Goal: Check status: Check status

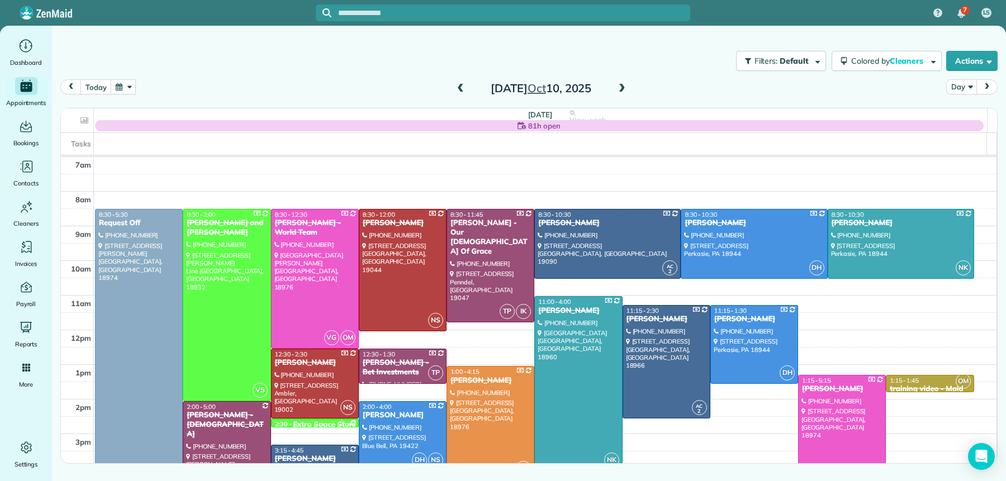
scroll to position [38, 0]
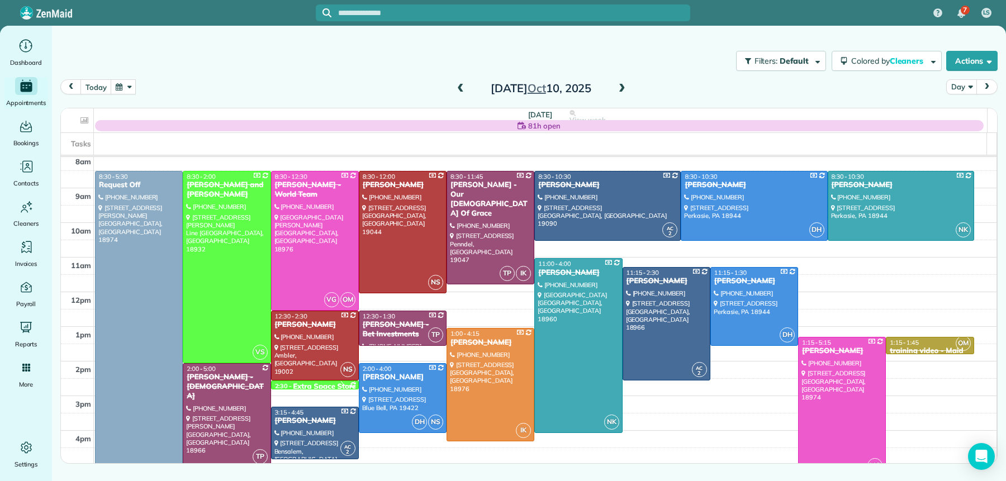
click at [617, 86] on span at bounding box center [622, 89] width 12 height 10
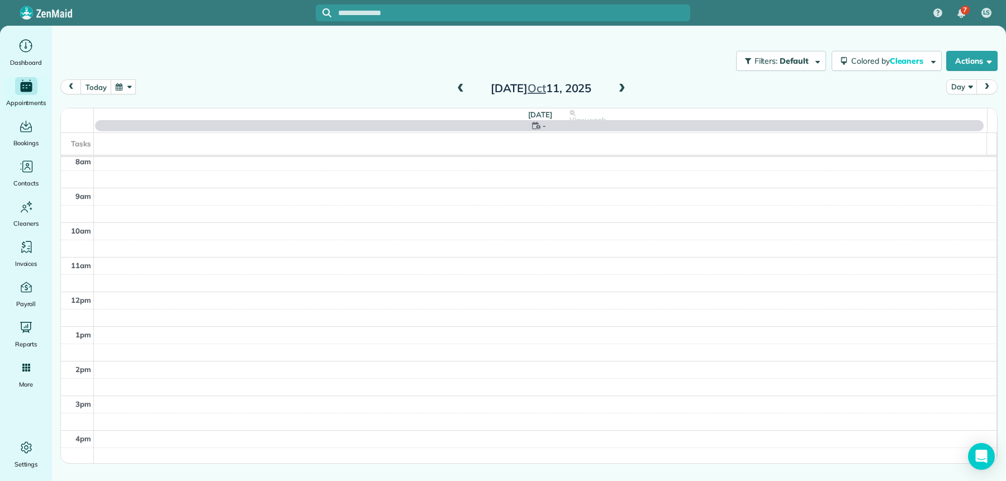
scroll to position [0, 0]
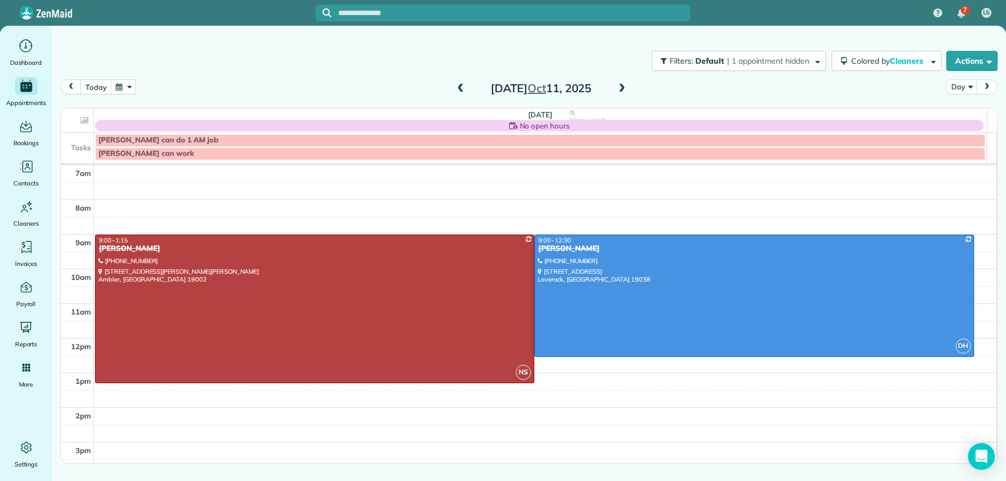
click at [617, 86] on span at bounding box center [622, 89] width 12 height 10
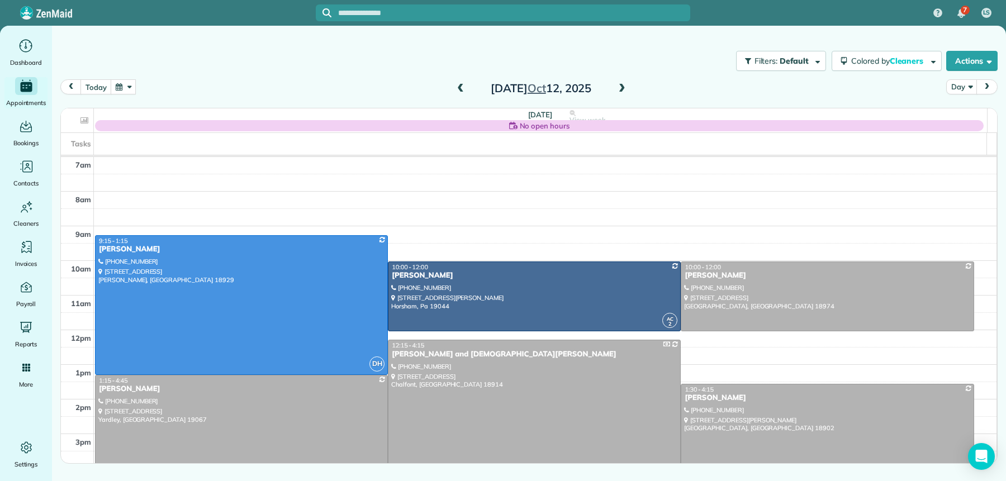
click at [617, 86] on span at bounding box center [622, 89] width 12 height 10
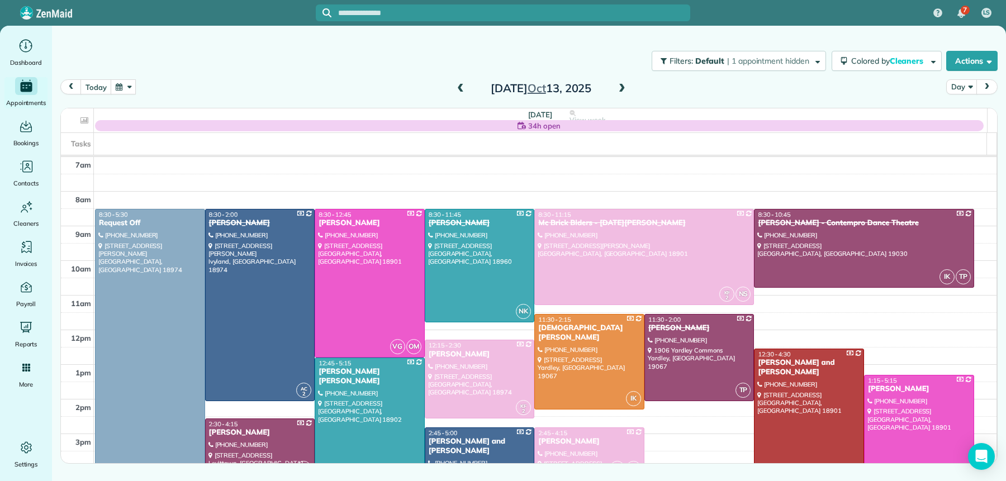
click at [617, 86] on span at bounding box center [622, 89] width 12 height 10
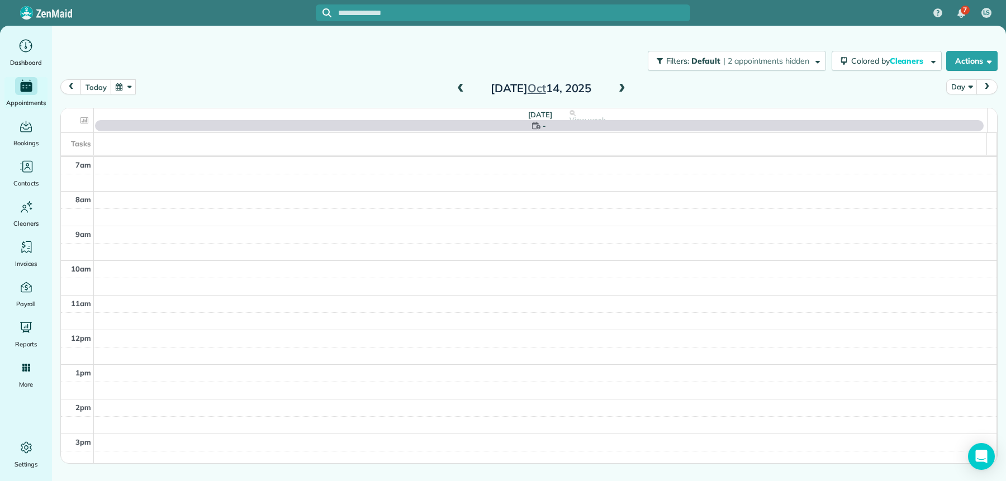
click at [617, 86] on span at bounding box center [622, 89] width 12 height 10
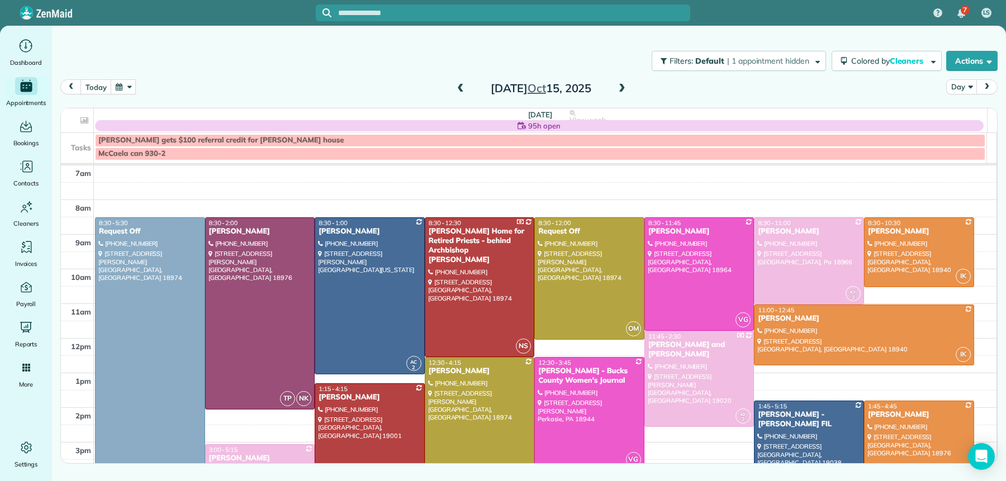
click at [617, 86] on span at bounding box center [622, 89] width 12 height 10
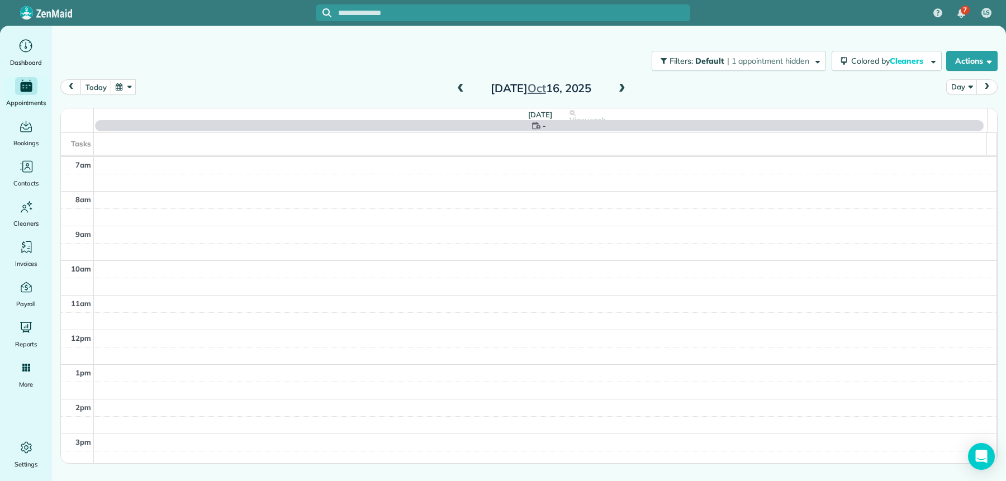
click at [617, 86] on span at bounding box center [622, 89] width 12 height 10
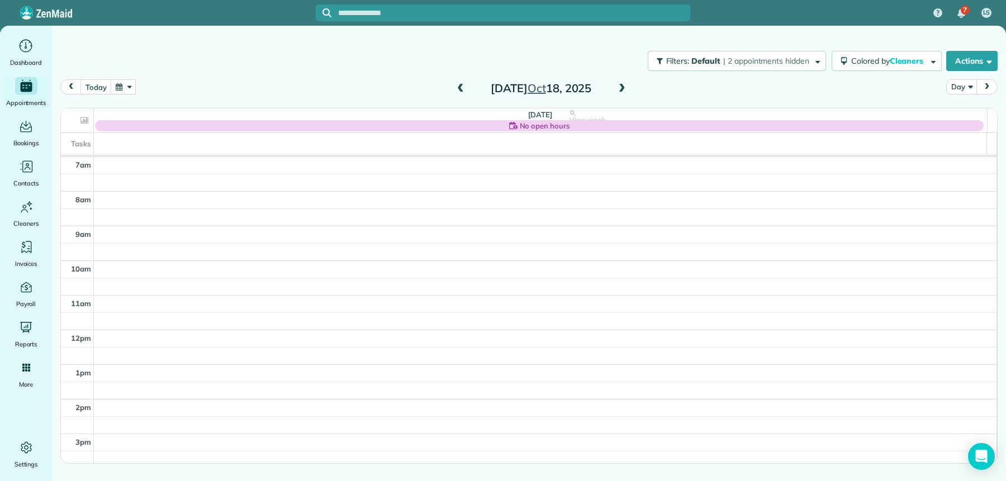
click at [618, 84] on span at bounding box center [622, 89] width 12 height 10
click at [623, 82] on span at bounding box center [622, 88] width 12 height 17
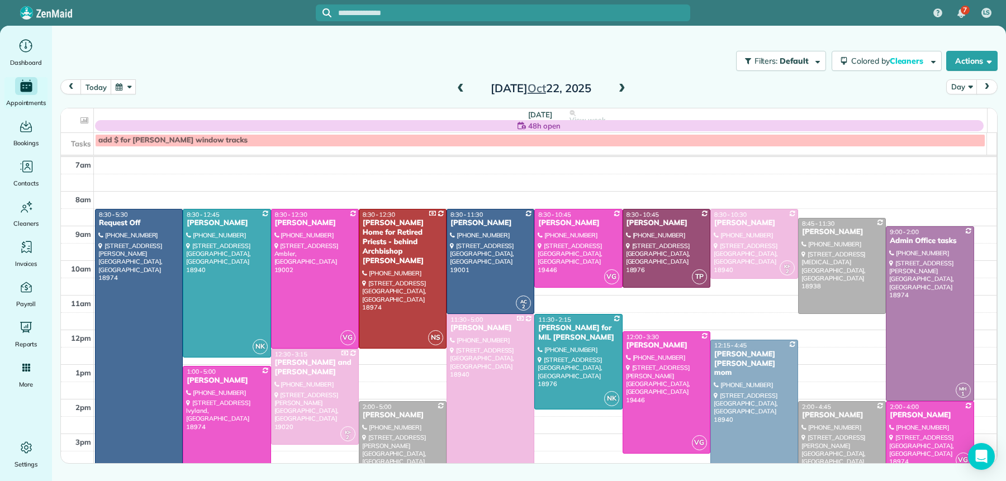
click at [124, 87] on button "button" at bounding box center [124, 86] width 26 height 15
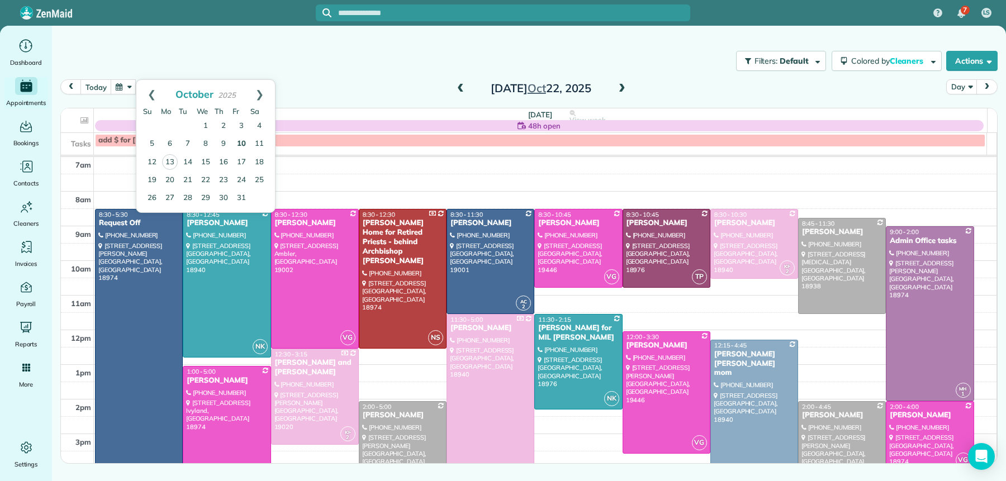
click at [244, 144] on link "10" at bounding box center [241, 144] width 18 height 18
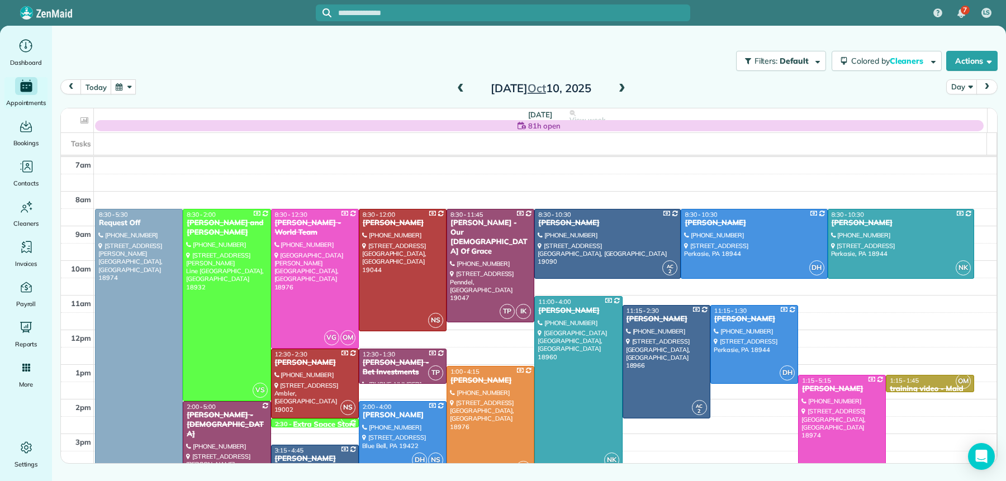
click at [125, 89] on button "button" at bounding box center [124, 86] width 26 height 15
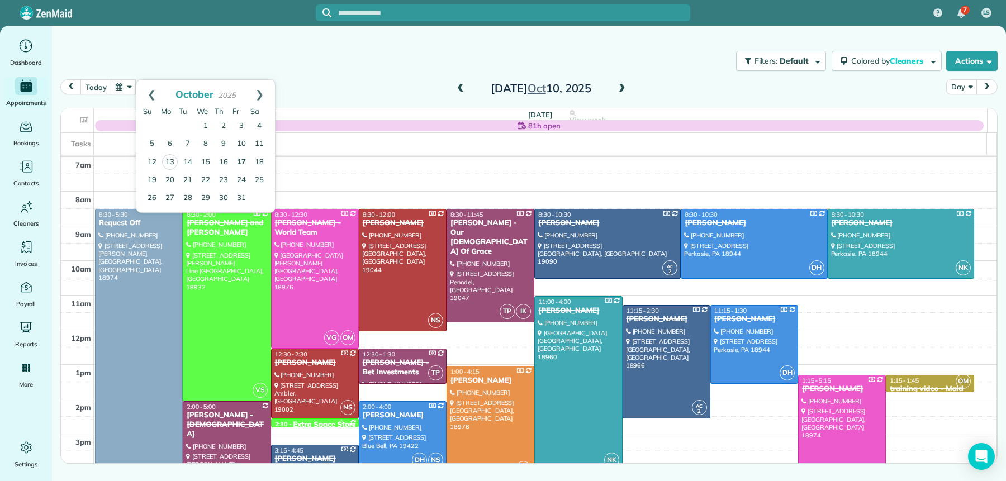
click at [236, 161] on link "17" at bounding box center [241, 163] width 18 height 18
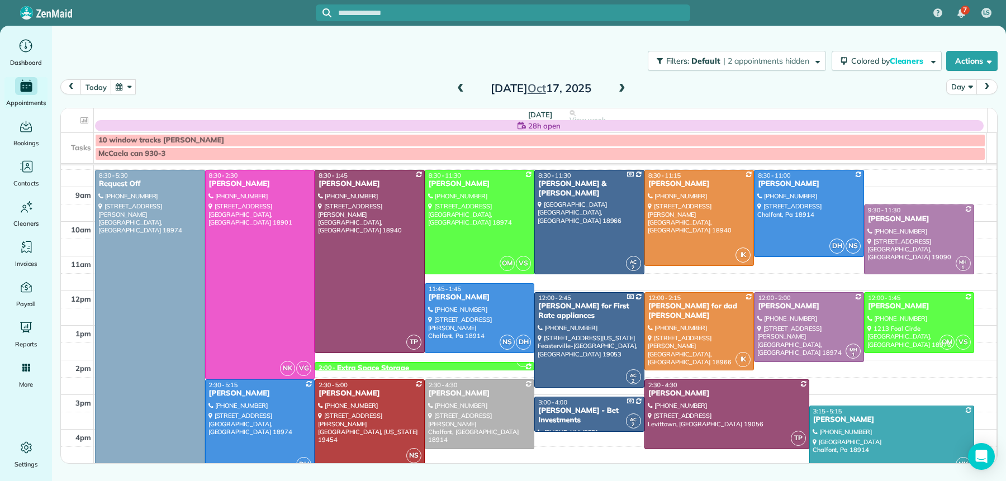
scroll to position [46, 0]
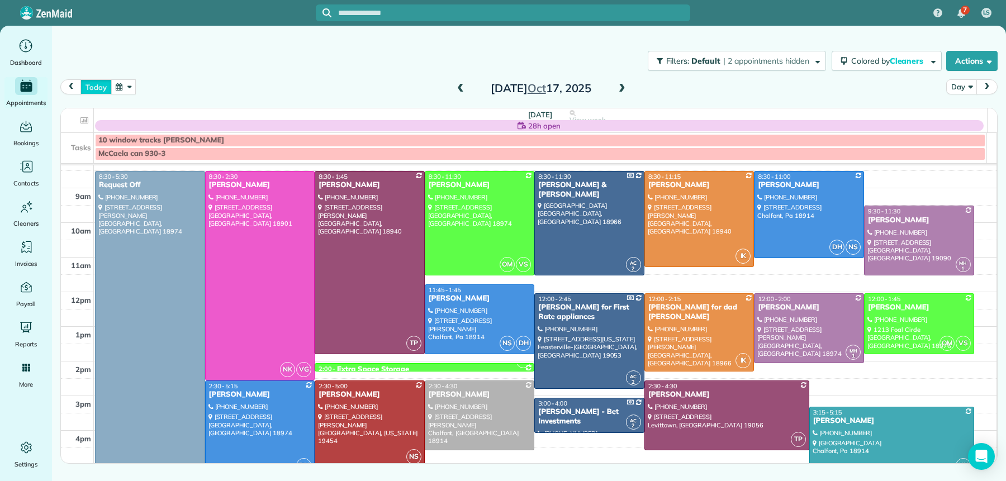
click at [94, 85] on button "today" at bounding box center [95, 86] width 31 height 15
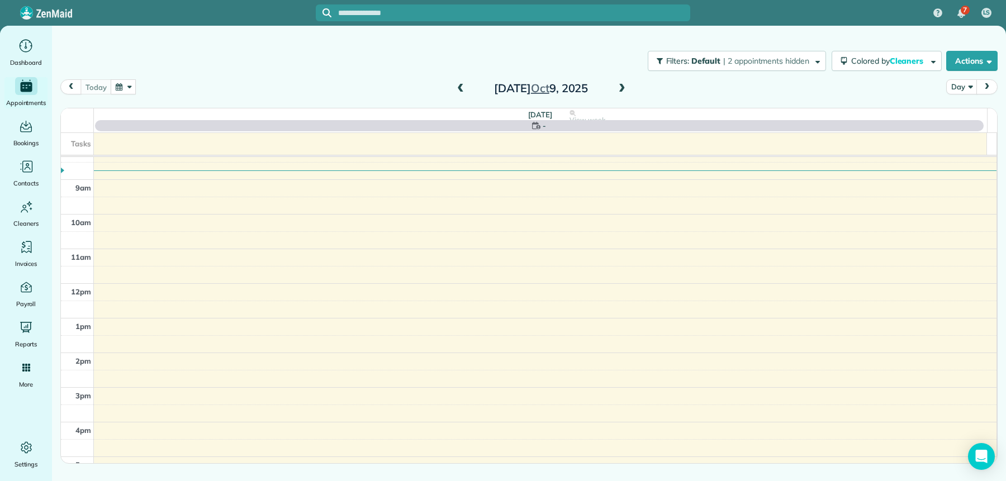
scroll to position [0, 0]
click at [127, 83] on button "button" at bounding box center [124, 86] width 26 height 15
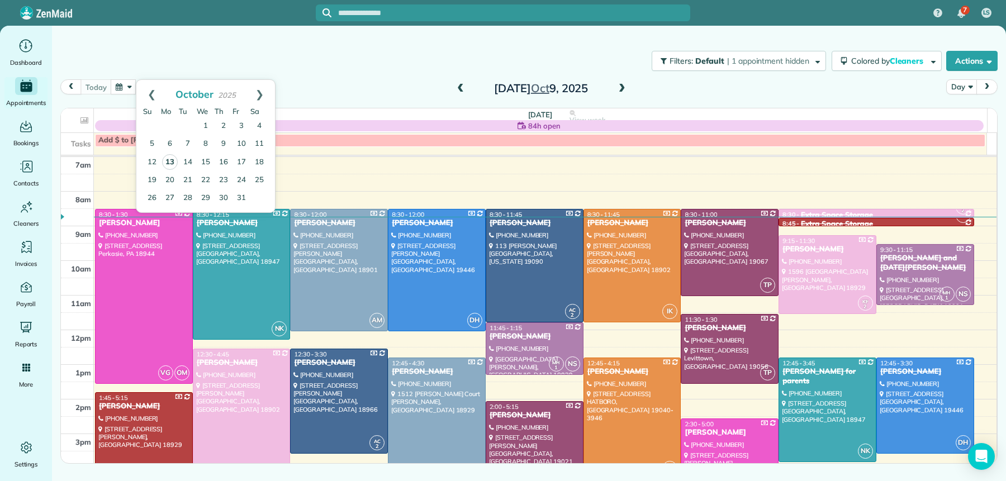
click at [163, 163] on link "13" at bounding box center [170, 162] width 16 height 16
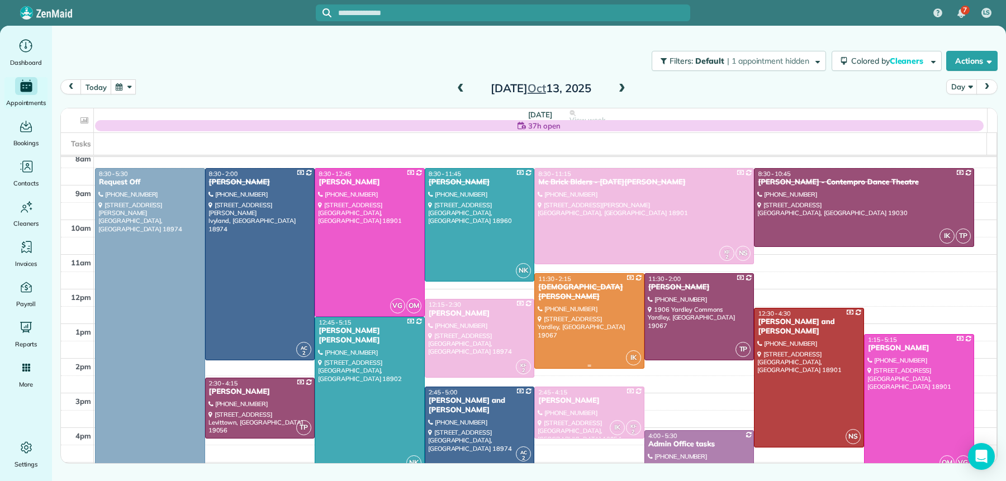
scroll to position [43, 0]
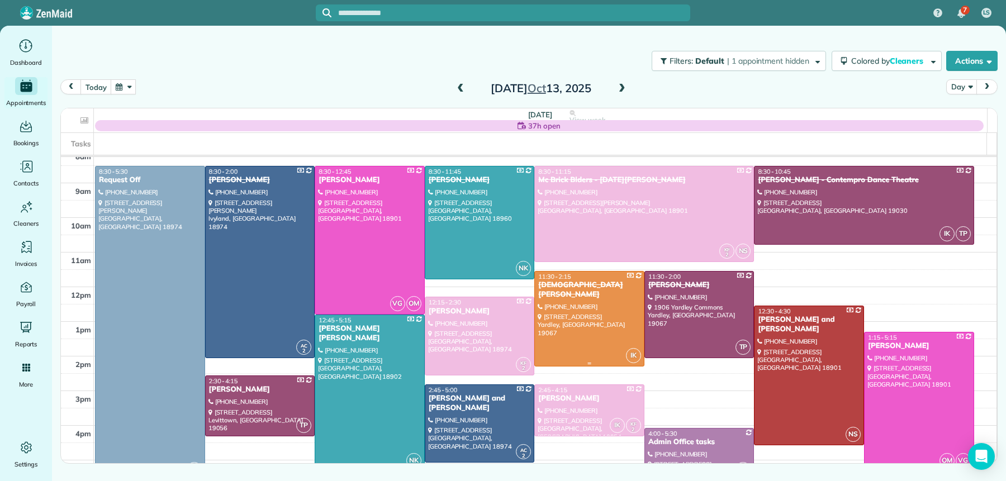
click at [553, 310] on div at bounding box center [589, 319] width 109 height 95
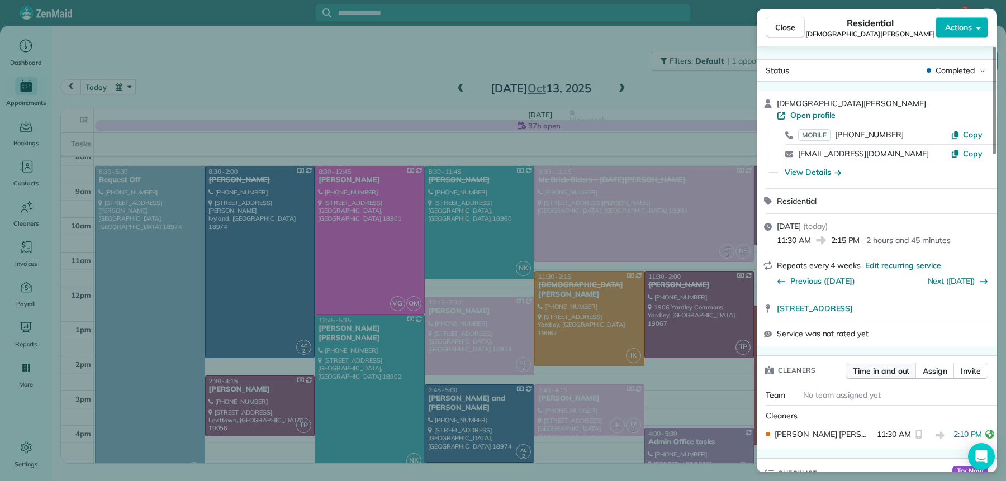
click at [893, 366] on span "Time in and out" at bounding box center [881, 371] width 56 height 11
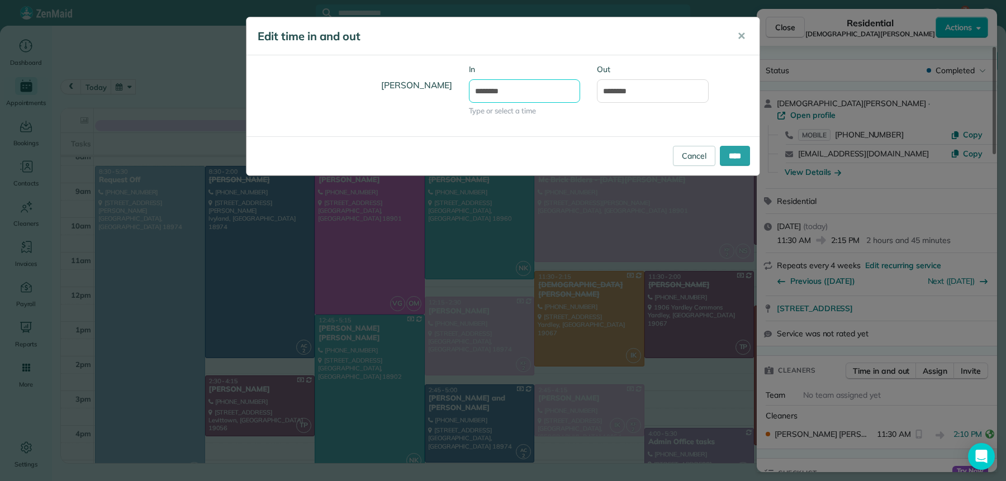
click at [493, 92] on input "********" at bounding box center [525, 90] width 112 height 23
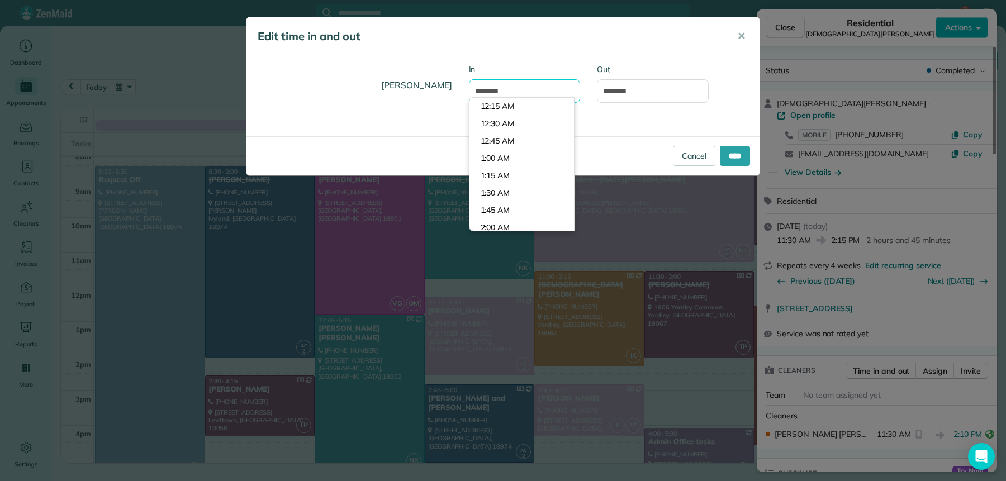
scroll to position [762, 0]
type input "********"
click at [728, 154] on input "****" at bounding box center [735, 156] width 30 height 20
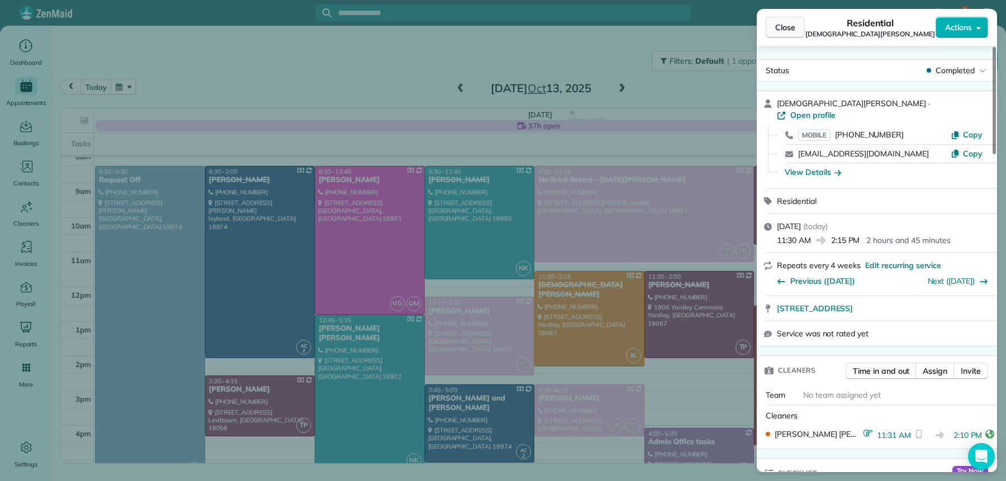
click at [782, 29] on span "Close" at bounding box center [785, 27] width 20 height 11
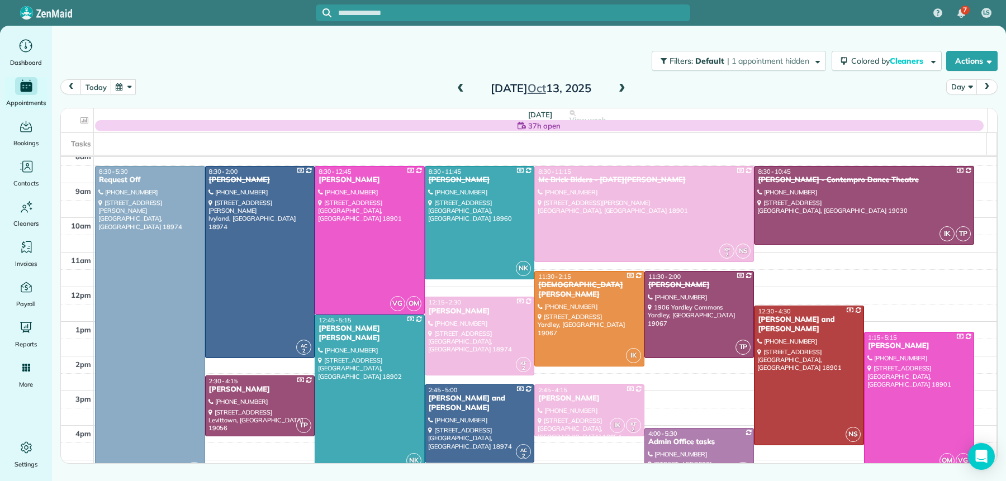
click at [625, 86] on span at bounding box center [622, 89] width 12 height 10
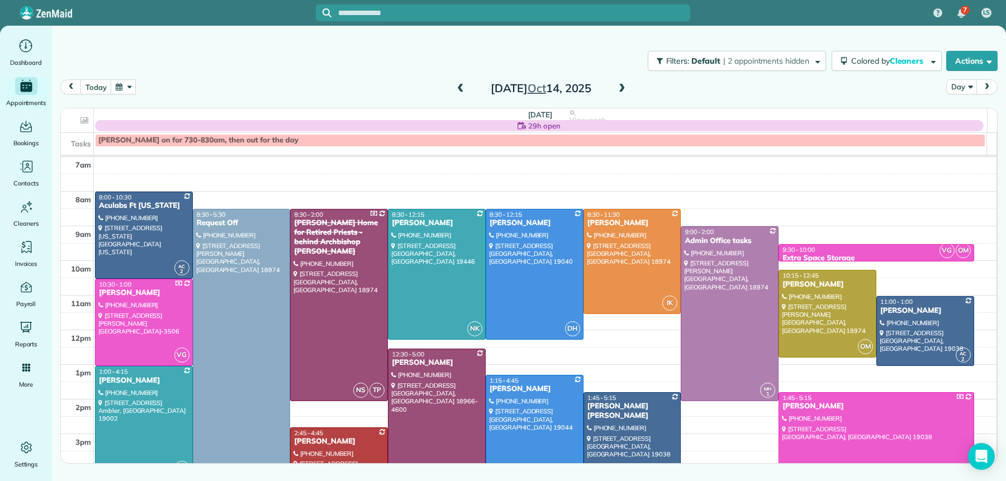
click at [628, 88] on div "[DATE]" at bounding box center [541, 88] width 179 height 18
click at [623, 87] on span at bounding box center [622, 89] width 12 height 10
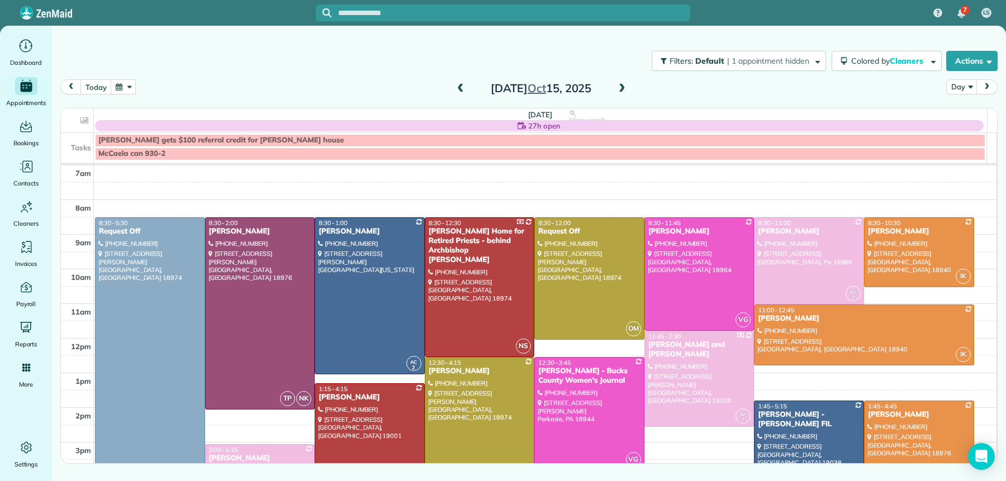
click at [616, 85] on span at bounding box center [622, 89] width 12 height 10
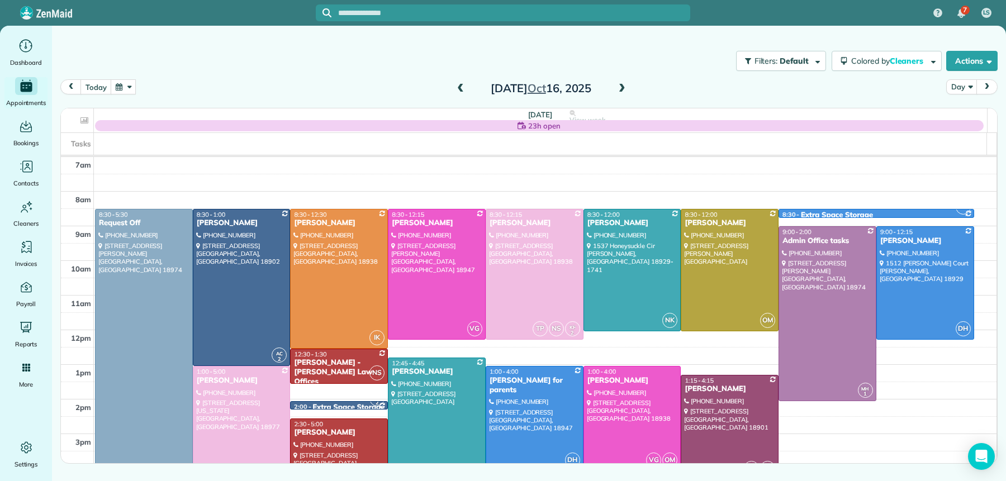
click at [624, 87] on span at bounding box center [622, 89] width 12 height 10
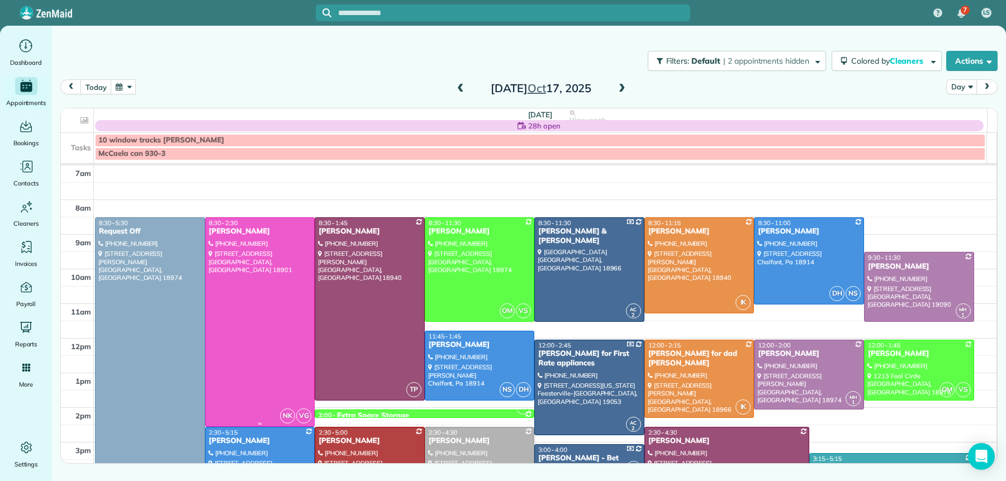
click at [285, 296] on div at bounding box center [260, 322] width 109 height 208
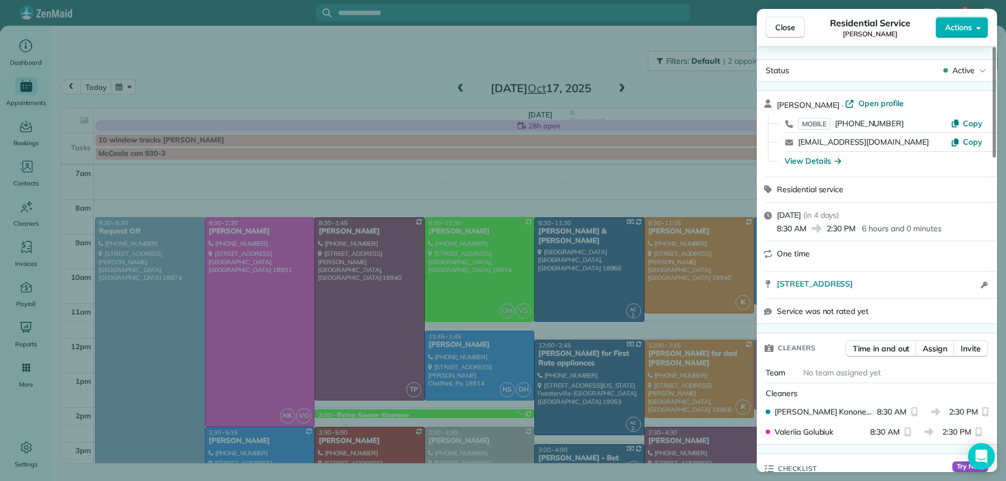
drag, startPoint x: 795, startPoint y: 26, endPoint x: 809, endPoint y: 43, distance: 21.8
click at [795, 26] on button "Close" at bounding box center [785, 27] width 39 height 21
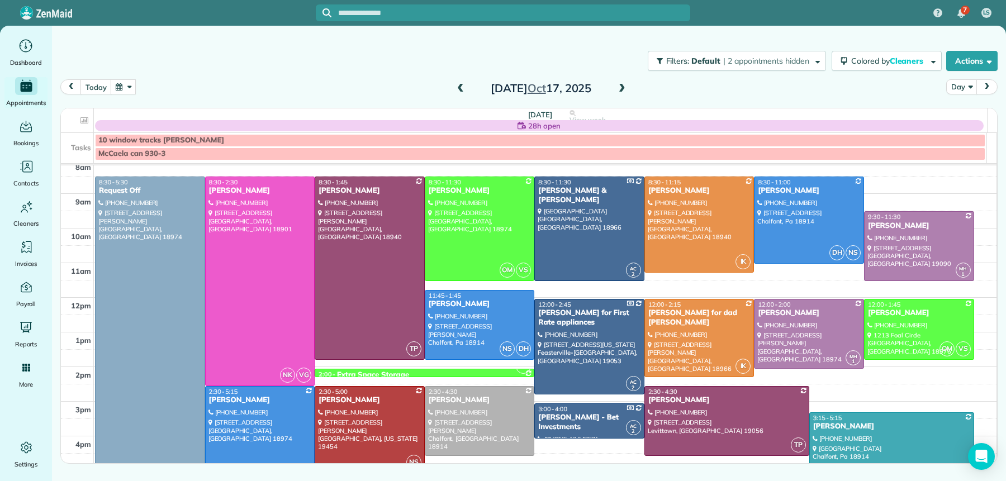
scroll to position [38, 0]
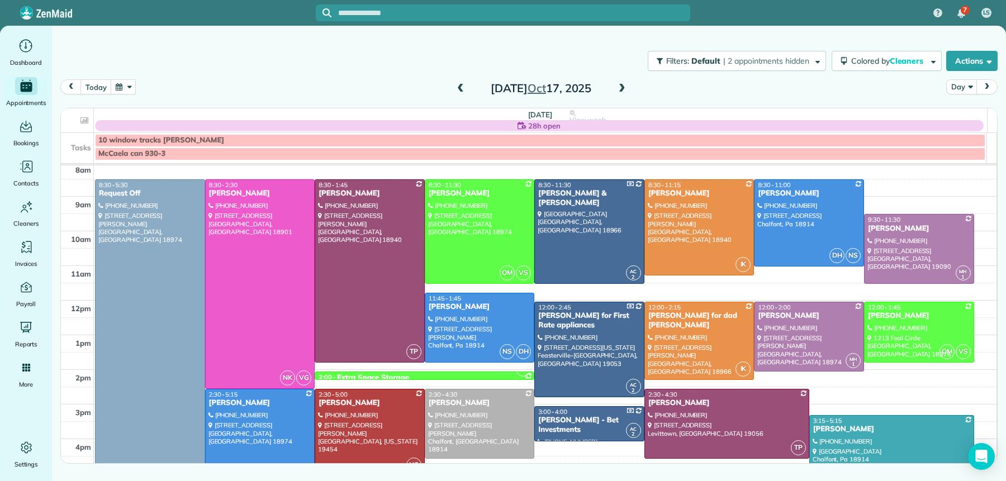
drag, startPoint x: 455, startPoint y: 84, endPoint x: 467, endPoint y: 81, distance: 12.2
click at [455, 85] on span at bounding box center [460, 89] width 12 height 10
click at [462, 82] on span at bounding box center [460, 88] width 12 height 17
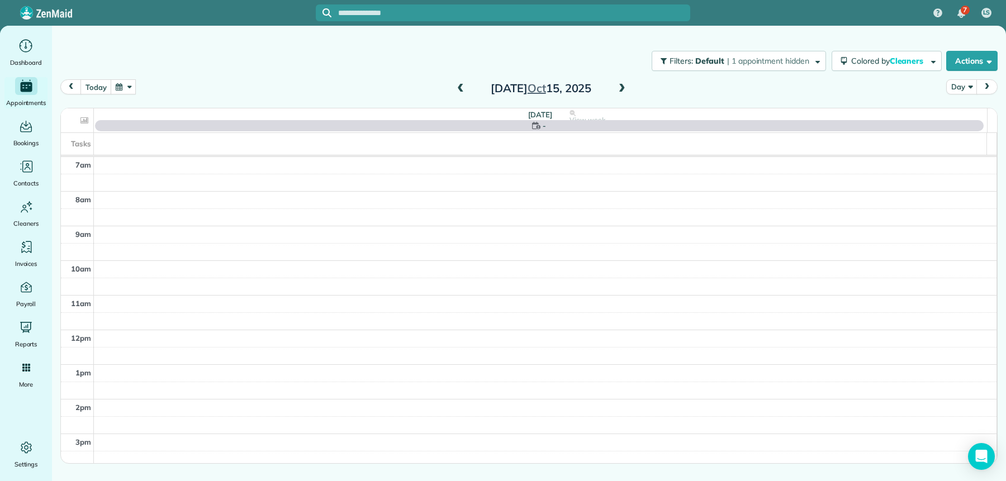
click at [467, 81] on div "[DATE]" at bounding box center [541, 88] width 179 height 18
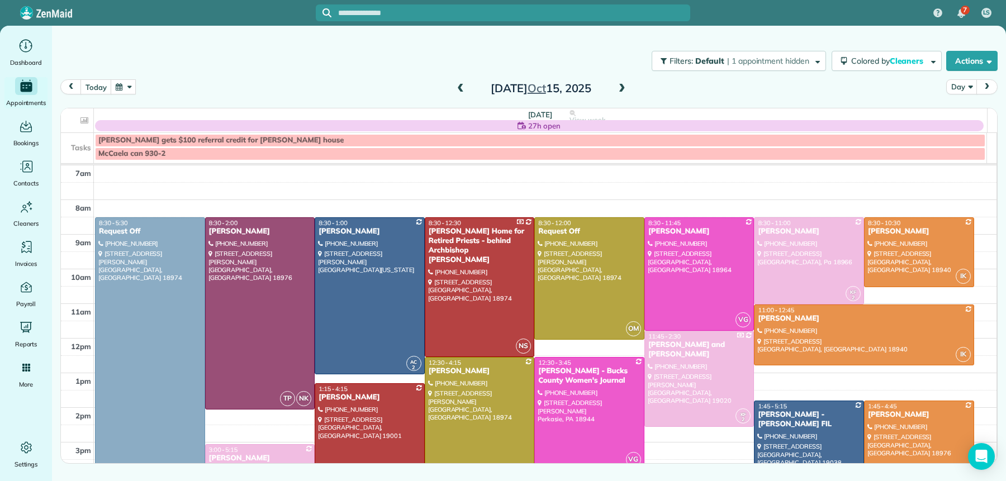
click at [461, 88] on span at bounding box center [460, 89] width 12 height 10
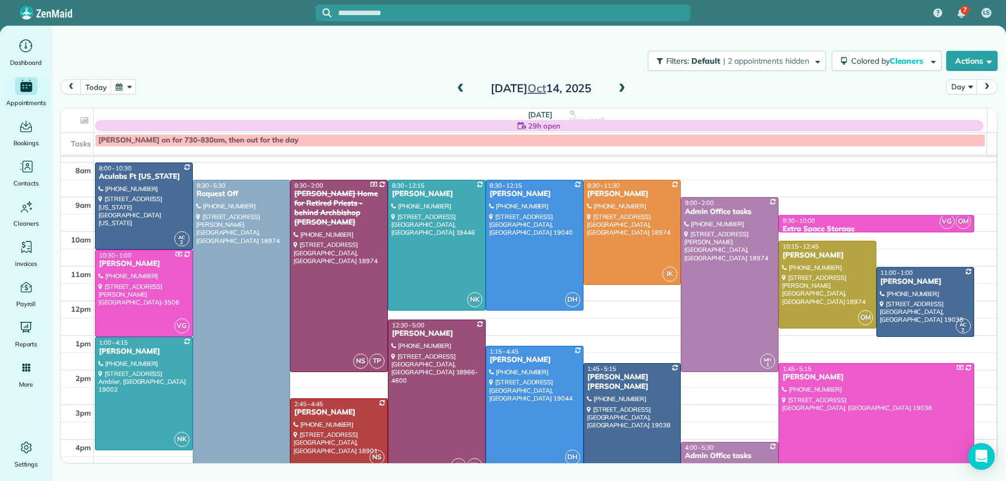
scroll to position [30, 0]
click at [127, 263] on div "[PERSON_NAME]" at bounding box center [143, 264] width 91 height 10
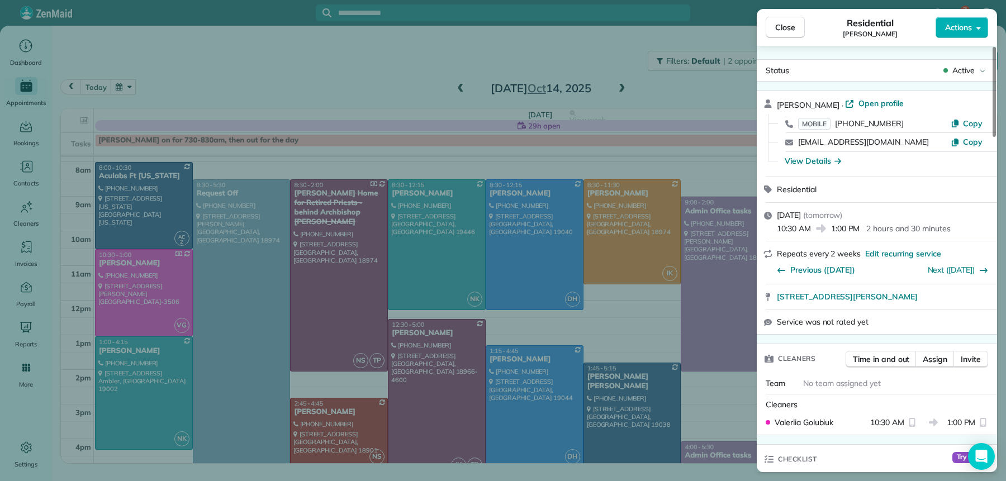
click at [781, 23] on span "Close" at bounding box center [785, 27] width 20 height 11
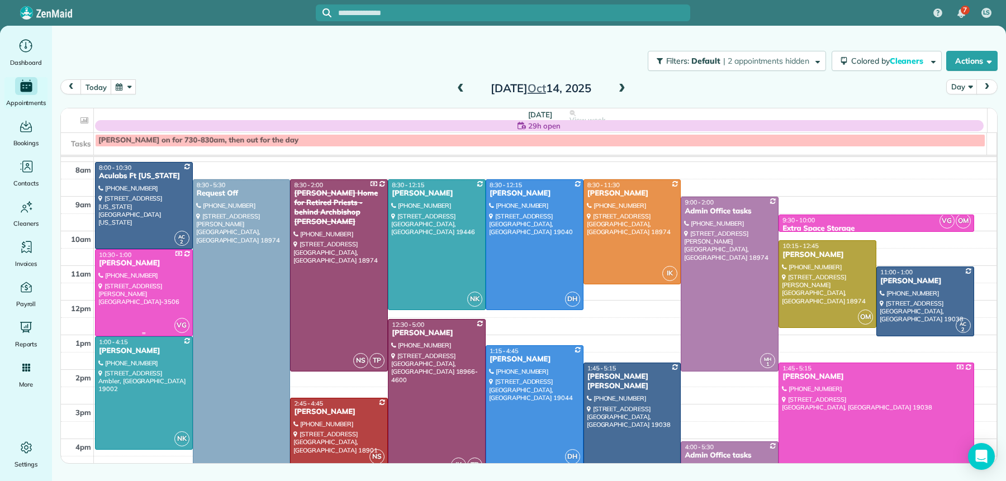
click at [105, 268] on div "[PERSON_NAME]" at bounding box center [143, 264] width 91 height 10
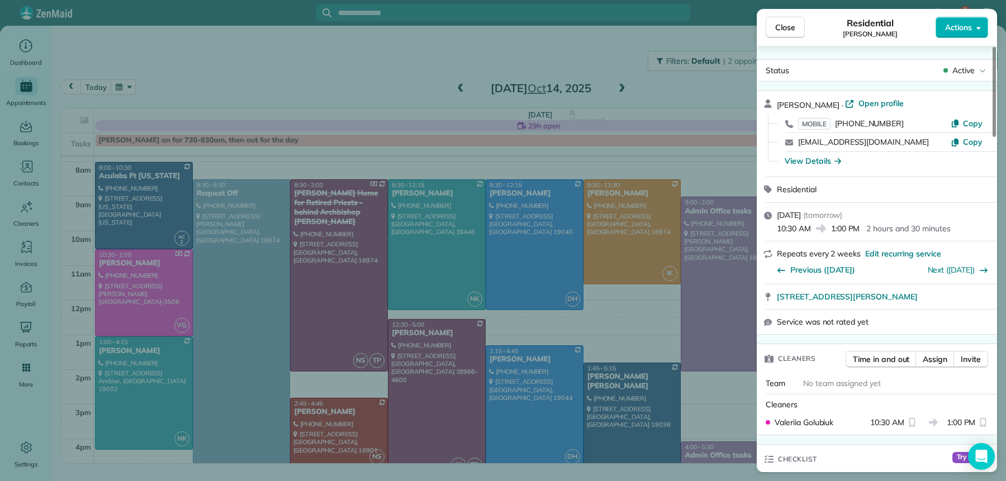
drag, startPoint x: 782, startPoint y: 29, endPoint x: 780, endPoint y: 36, distance: 7.6
click at [782, 30] on span "Close" at bounding box center [785, 27] width 20 height 11
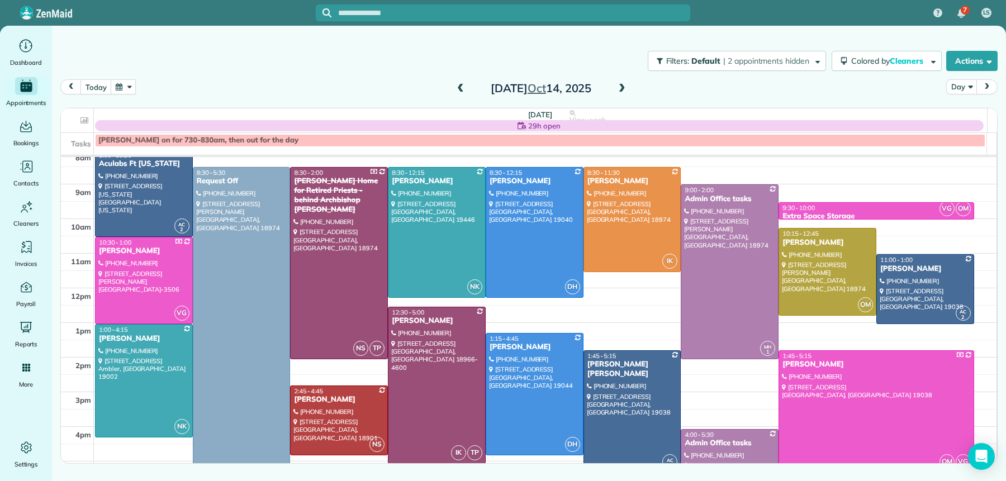
scroll to position [21, 0]
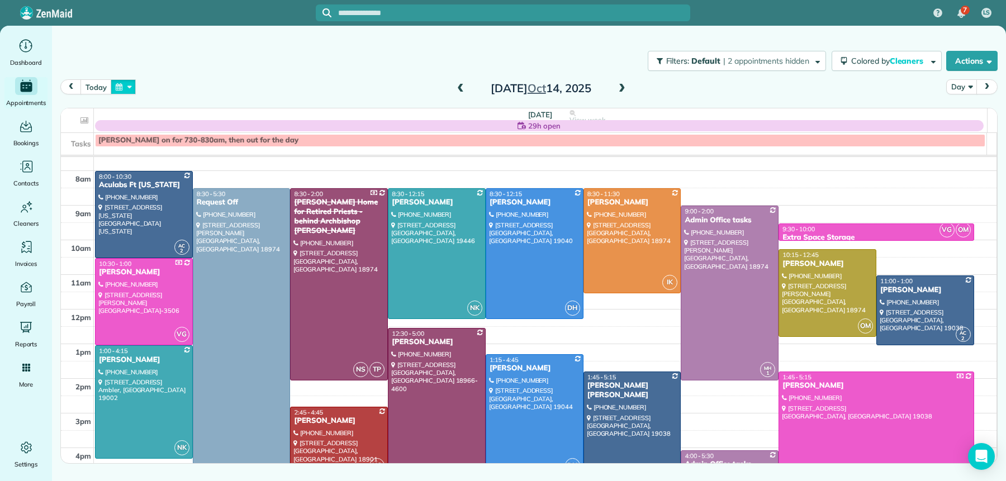
click at [128, 87] on button "button" at bounding box center [124, 86] width 26 height 15
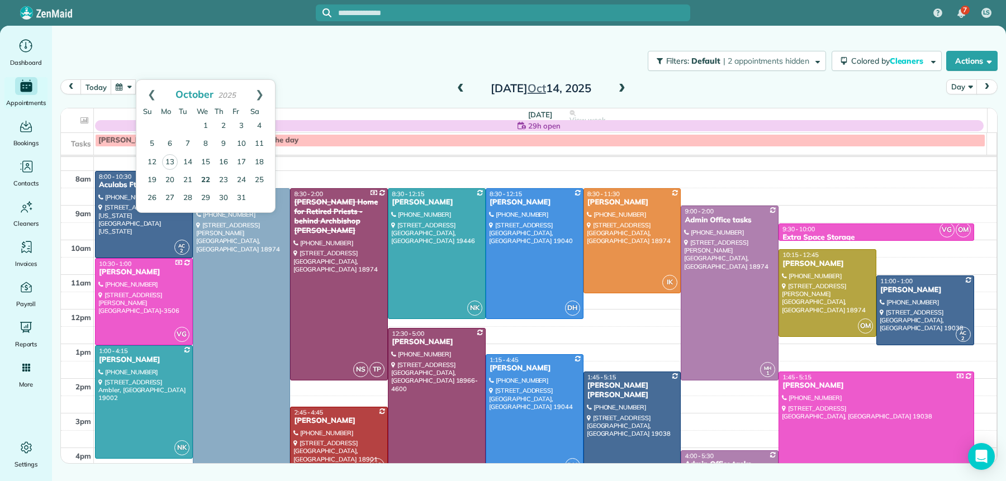
click at [207, 175] on link "22" at bounding box center [206, 181] width 18 height 18
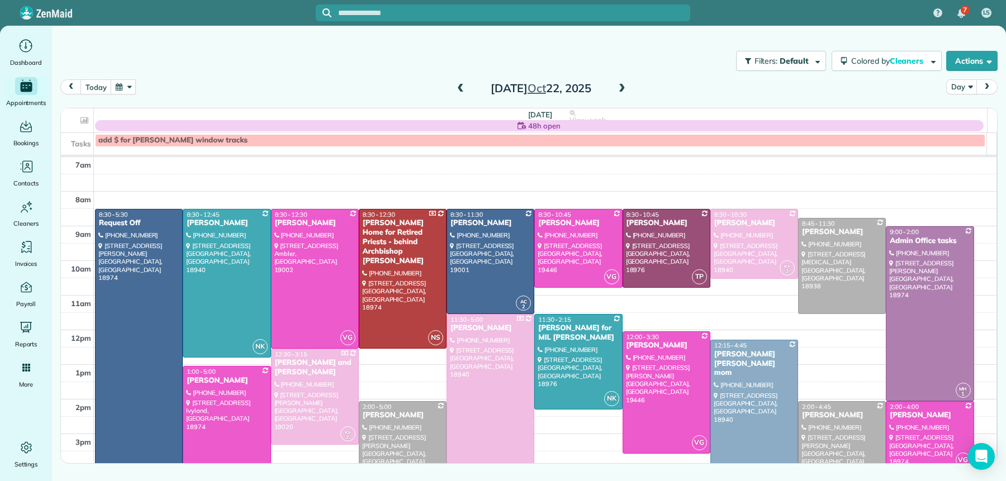
click at [748, 352] on div "[PERSON_NAME] [PERSON_NAME] mom" at bounding box center [754, 364] width 81 height 29
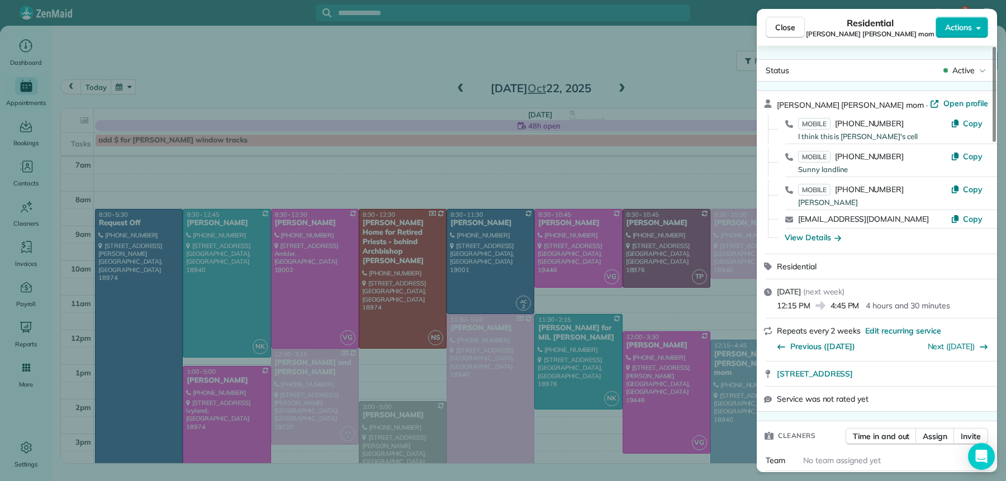
click at [953, 103] on span "Open profile" at bounding box center [965, 103] width 45 height 11
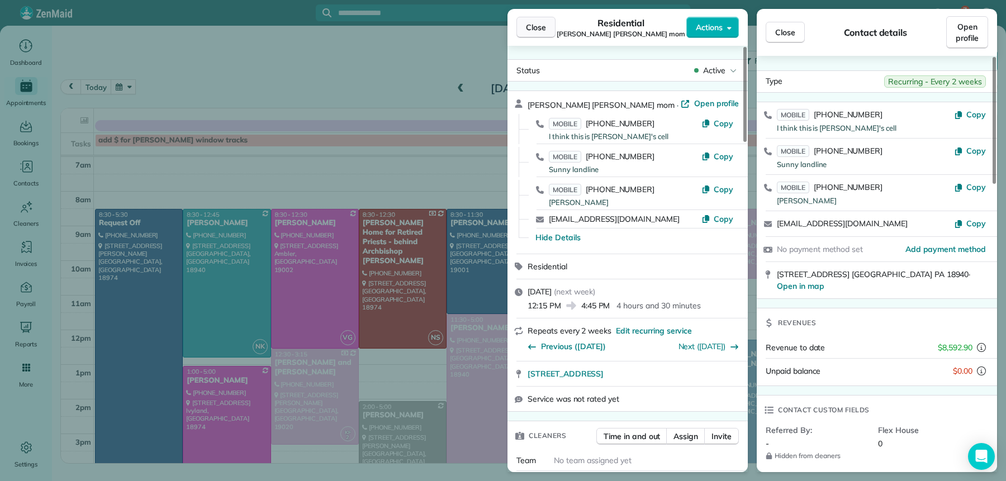
click at [543, 32] on span "Close" at bounding box center [536, 27] width 20 height 11
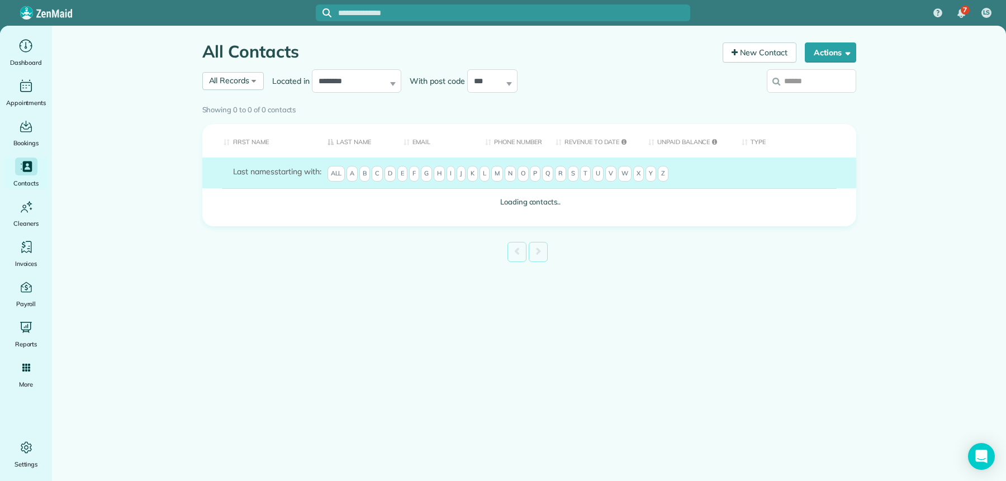
click at [815, 78] on input "search" at bounding box center [811, 80] width 89 height 23
type input "*****"
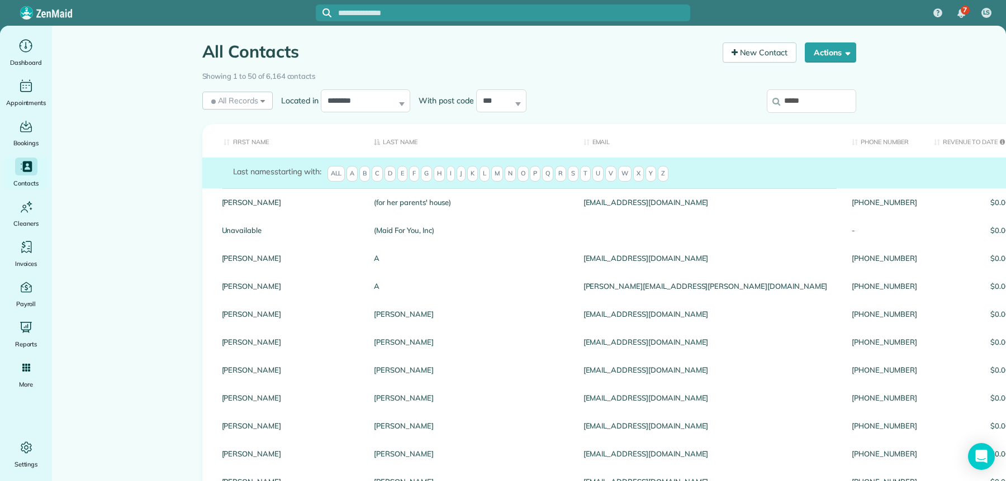
click at [812, 98] on input "*****" at bounding box center [811, 100] width 89 height 23
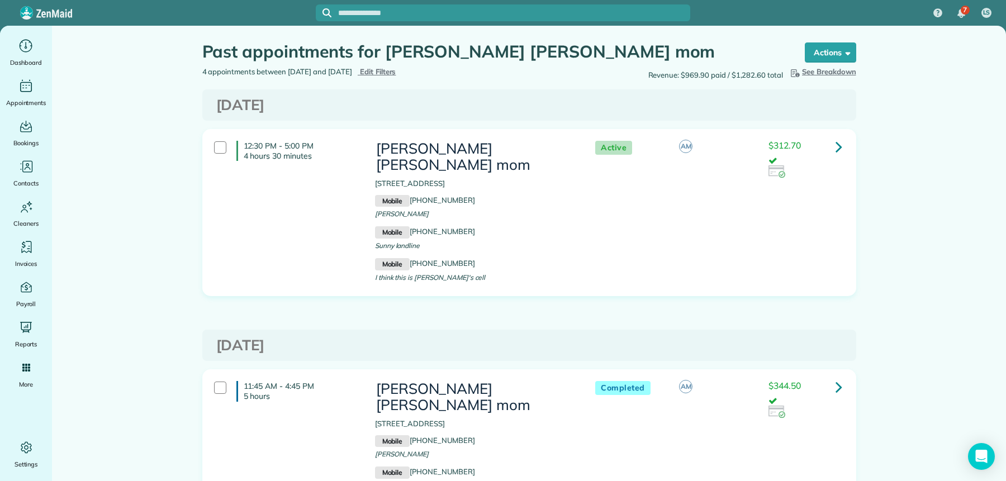
click at [396, 68] on span "Edit Filters" at bounding box center [378, 71] width 36 height 9
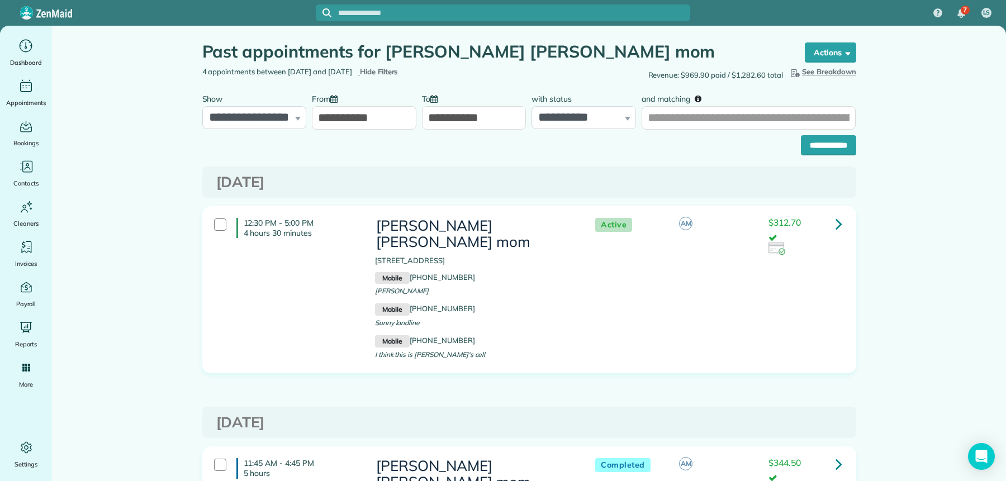
click at [326, 119] on input "**********" at bounding box center [364, 117] width 105 height 23
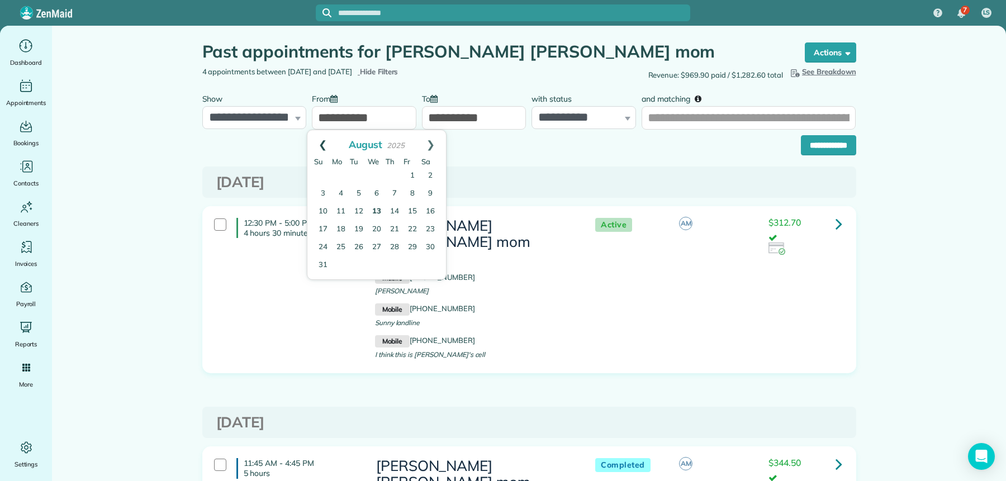
click at [324, 141] on link "Prev" at bounding box center [322, 144] width 31 height 28
click at [324, 140] on link "Prev" at bounding box center [322, 144] width 31 height 28
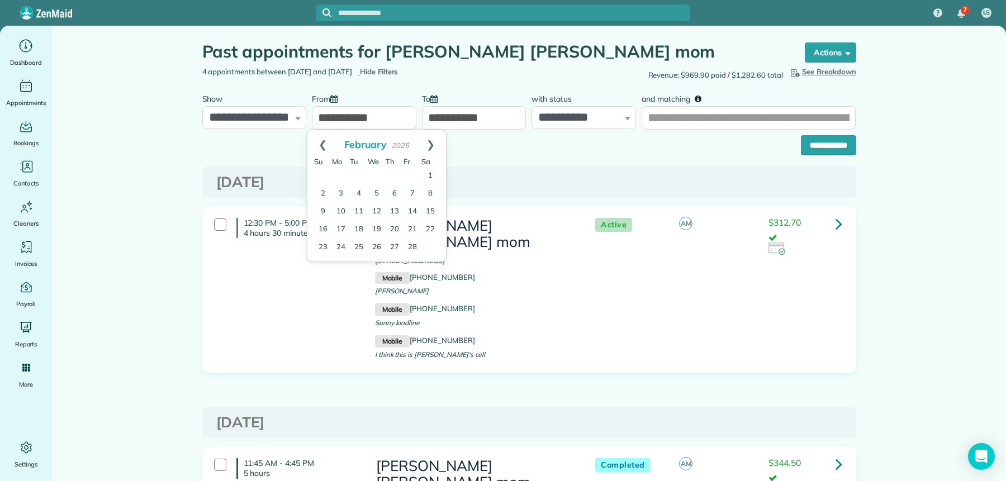
click at [324, 140] on link "Prev" at bounding box center [322, 144] width 31 height 28
click at [377, 175] on link "1" at bounding box center [377, 176] width 18 height 18
type input "**********"
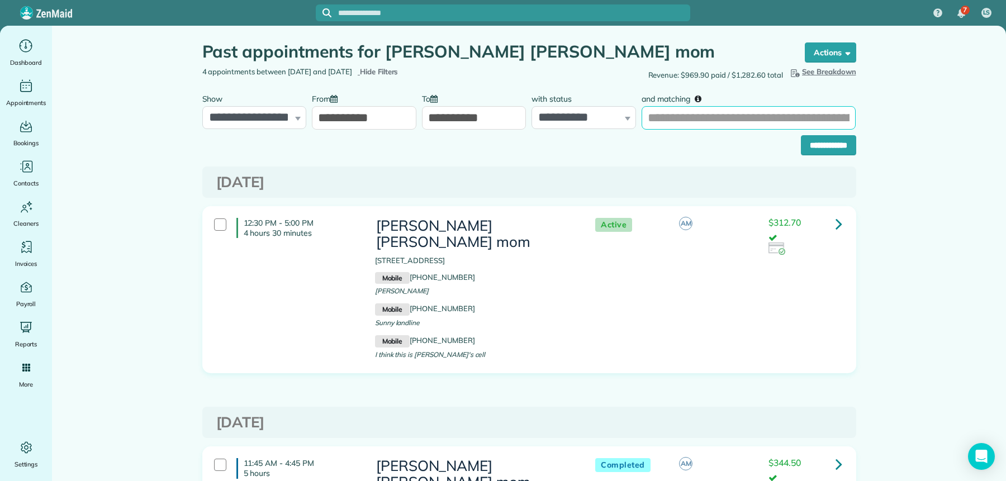
click at [748, 111] on input "and matching" at bounding box center [749, 117] width 214 height 23
type input "*****"
click at [829, 144] on input "**********" at bounding box center [828, 145] width 55 height 20
